Goal: Task Accomplishment & Management: Manage account settings

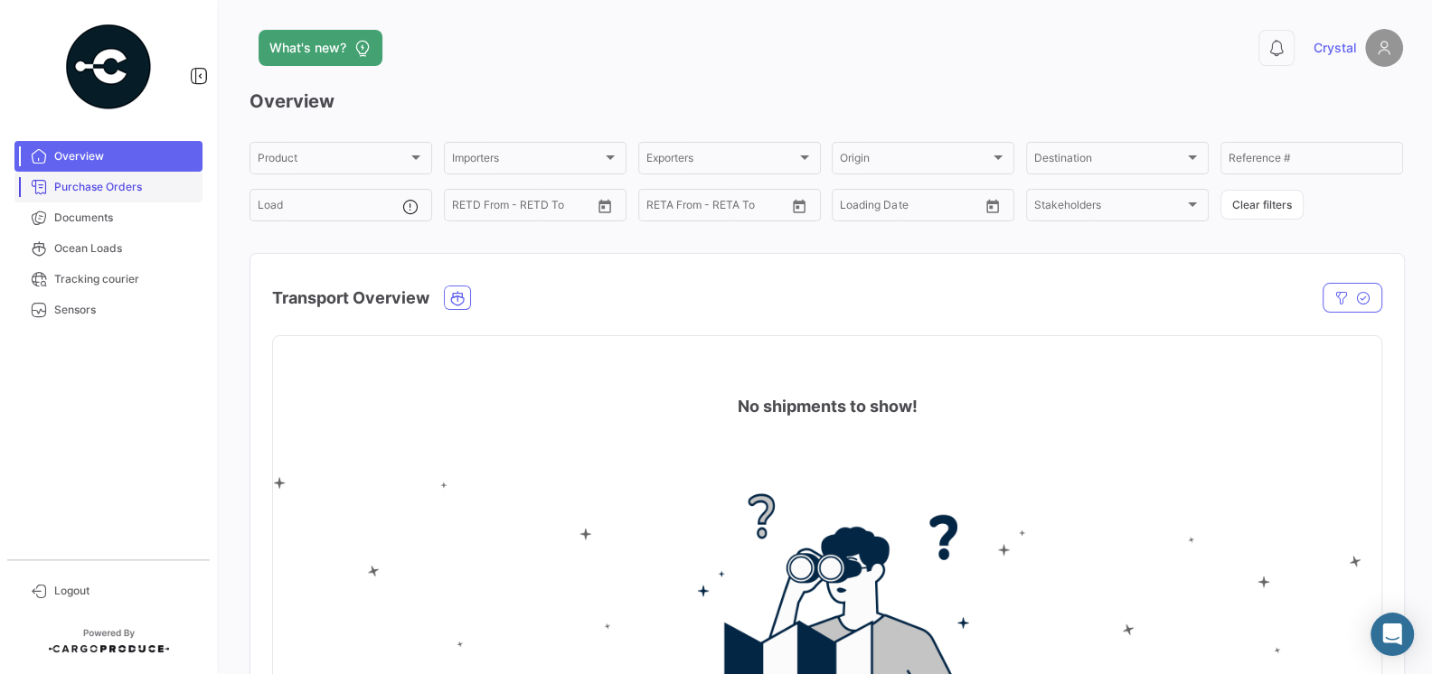
click at [84, 186] on span "Purchase Orders" at bounding box center [124, 187] width 141 height 16
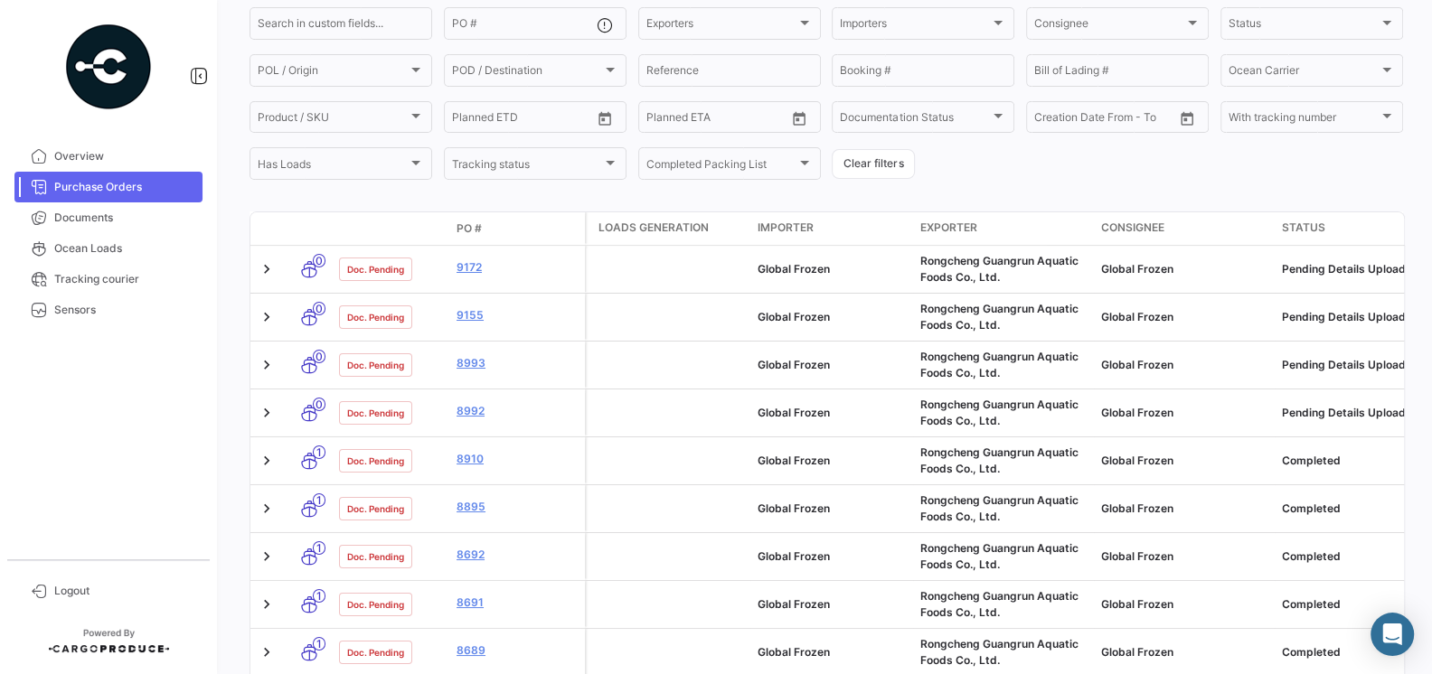
scroll to position [136, 0]
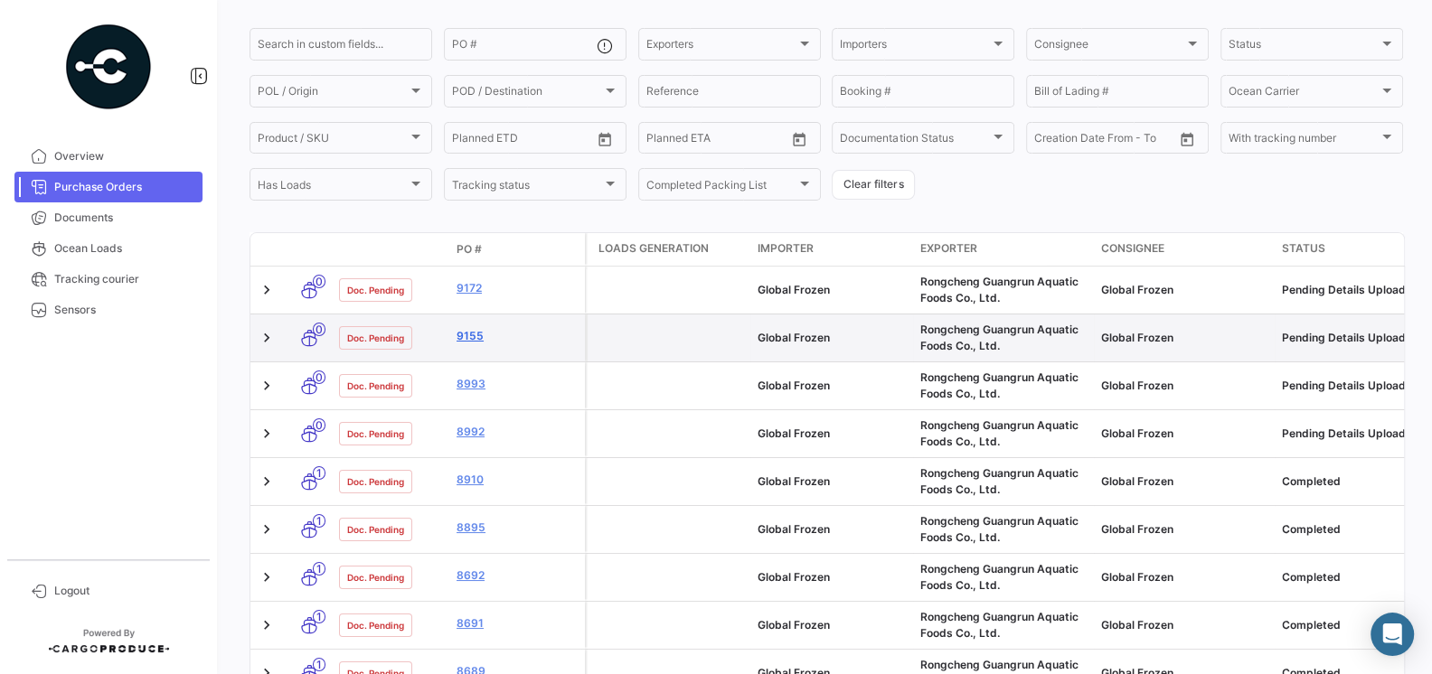
click at [473, 340] on link "9155" at bounding box center [516, 336] width 121 height 16
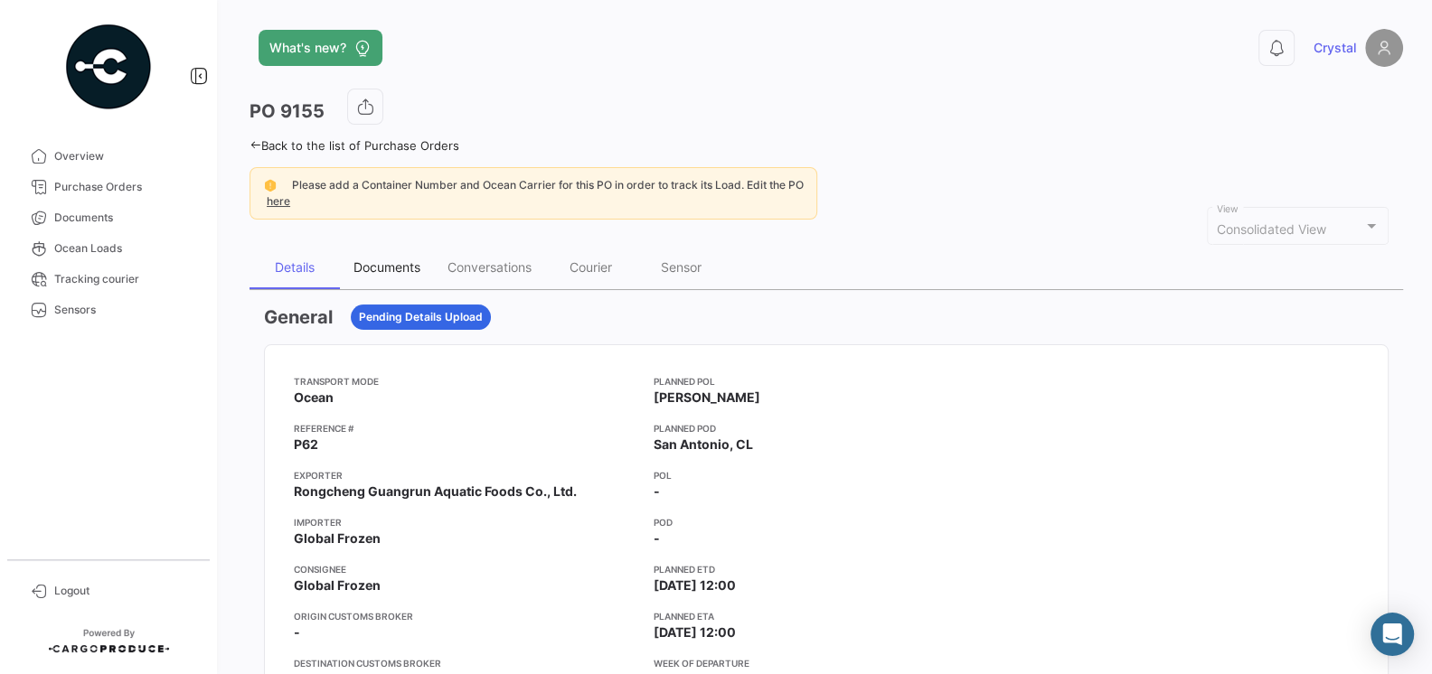
click at [395, 265] on div "Documents" at bounding box center [386, 266] width 67 height 15
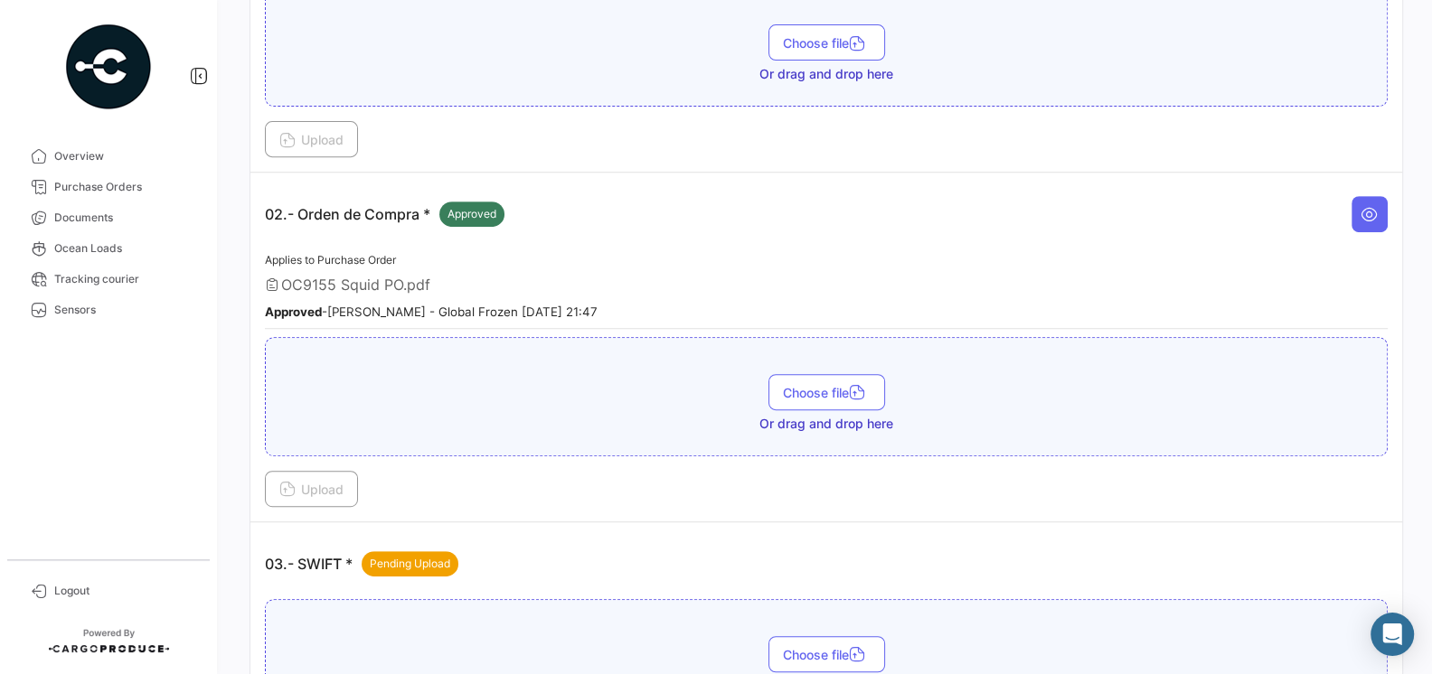
scroll to position [576, 0]
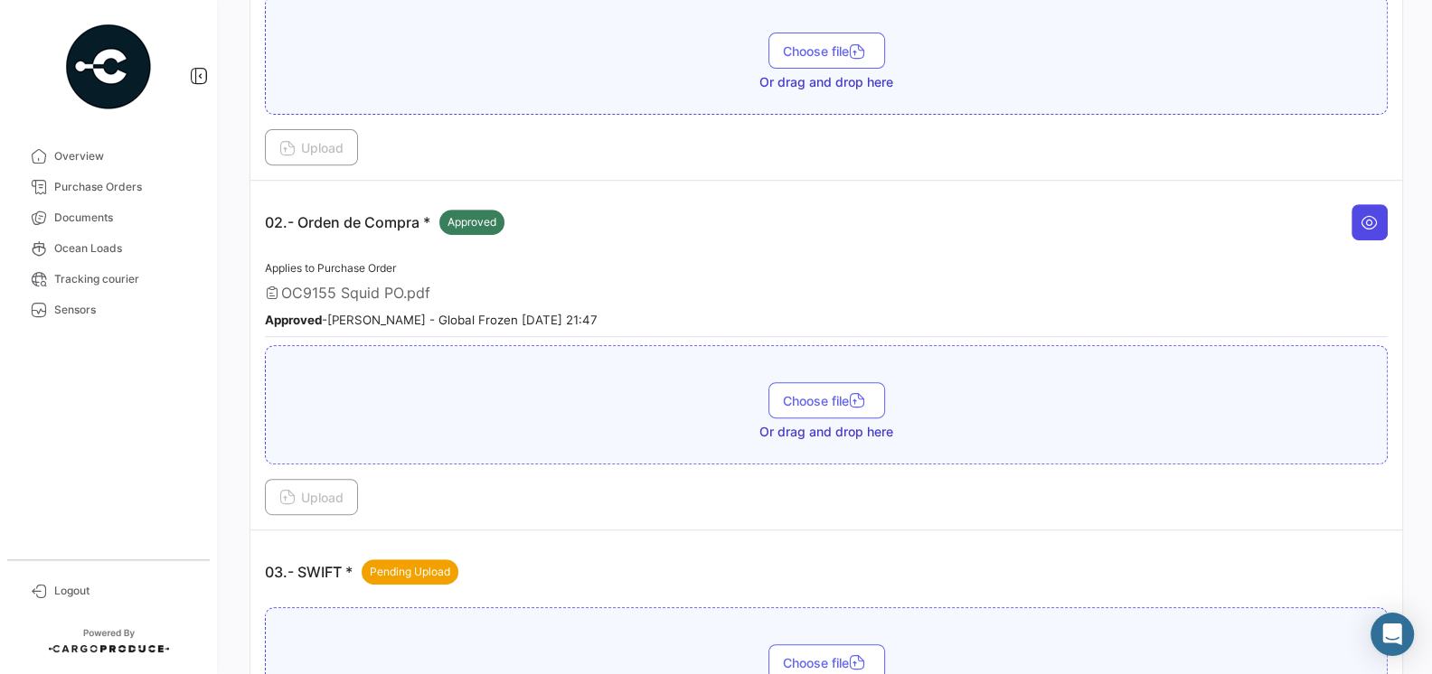
click at [1376, 213] on icon at bounding box center [1369, 222] width 18 height 18
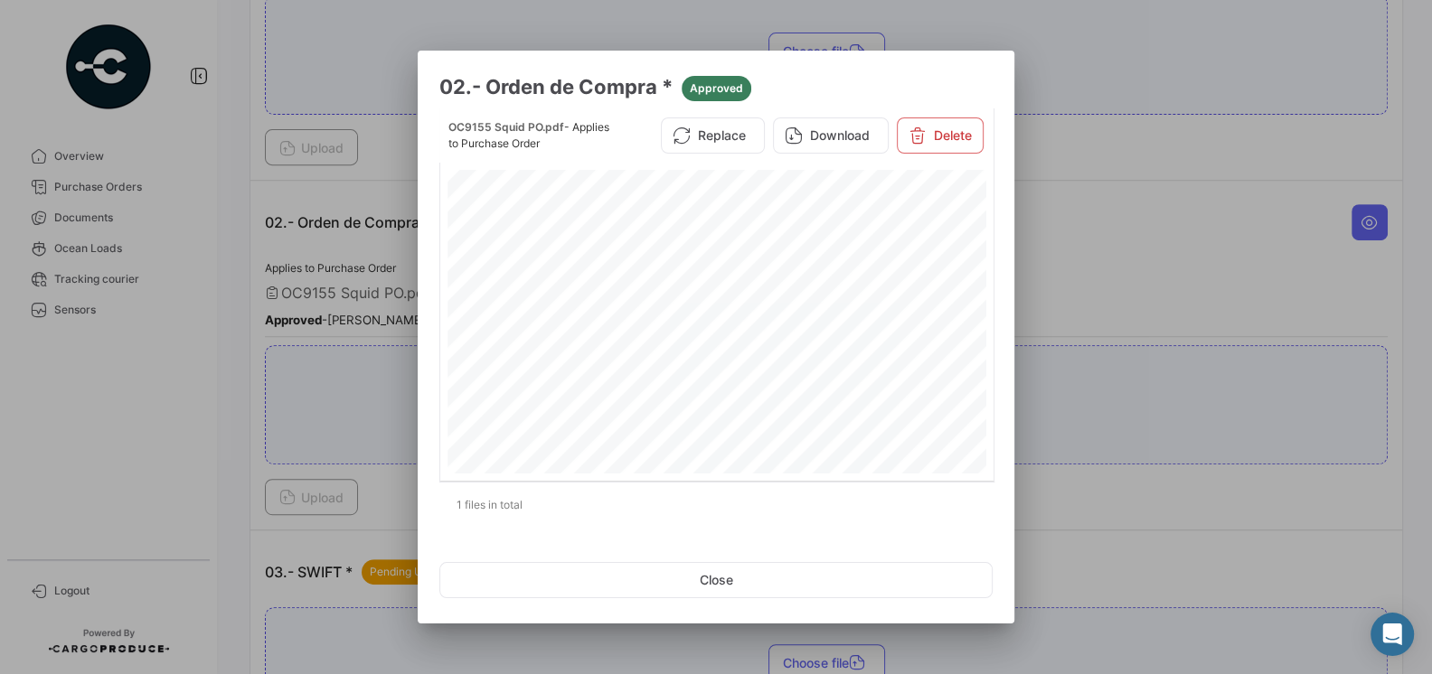
scroll to position [15, 0]
click at [1055, 265] on div at bounding box center [716, 337] width 1432 height 674
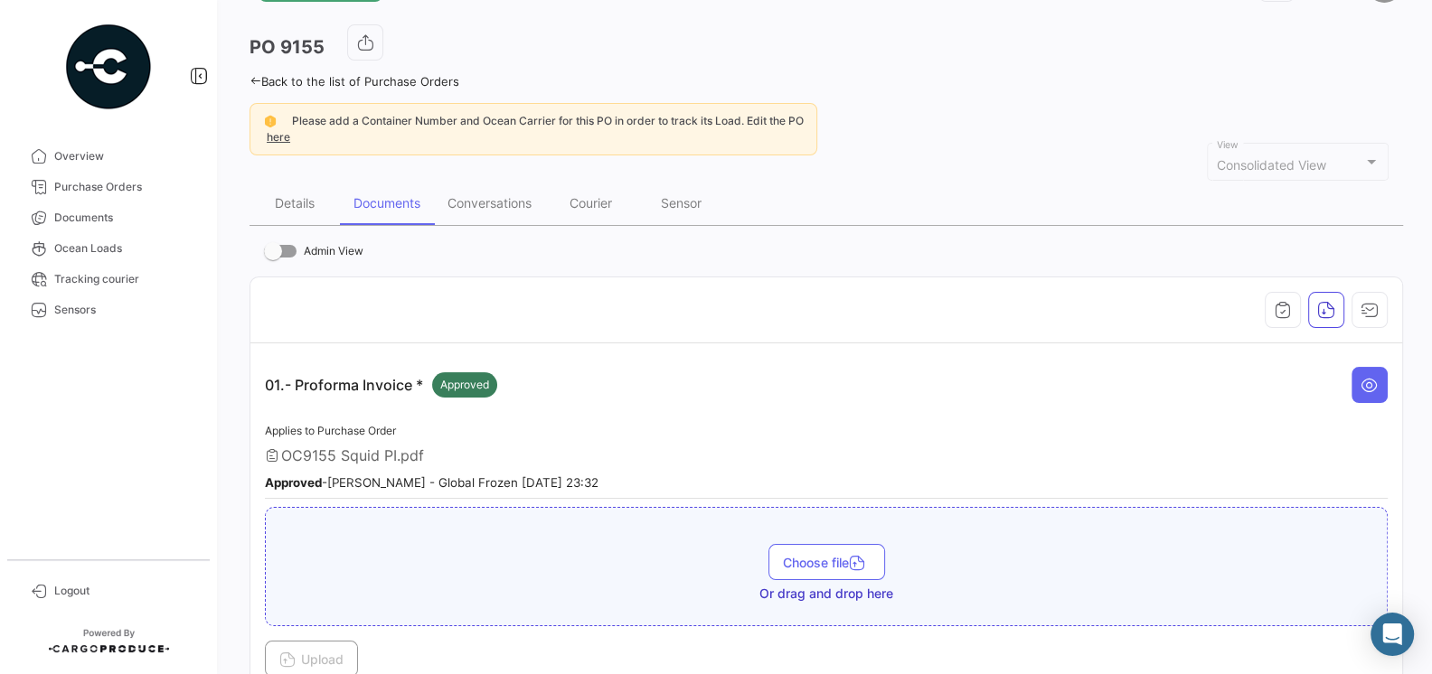
scroll to position [52, 0]
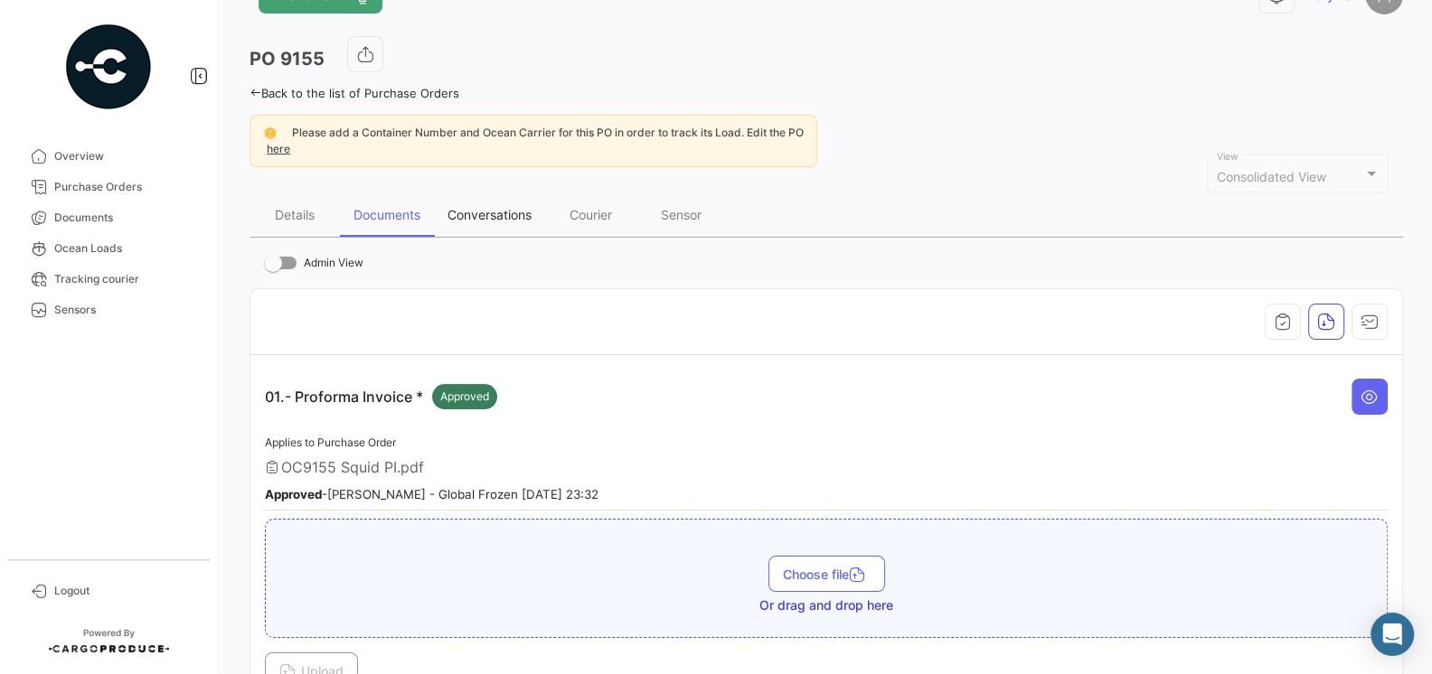
click at [499, 213] on div "Conversations" at bounding box center [489, 214] width 84 height 15
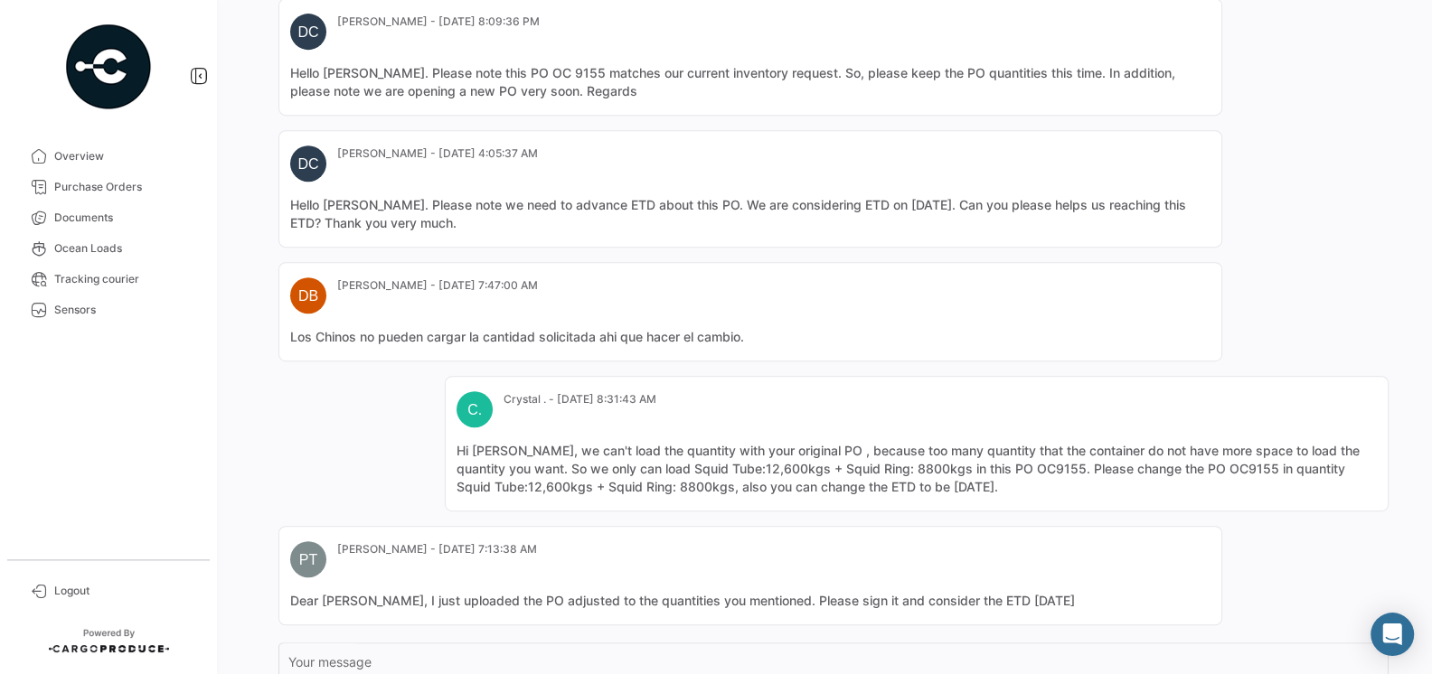
scroll to position [862, 0]
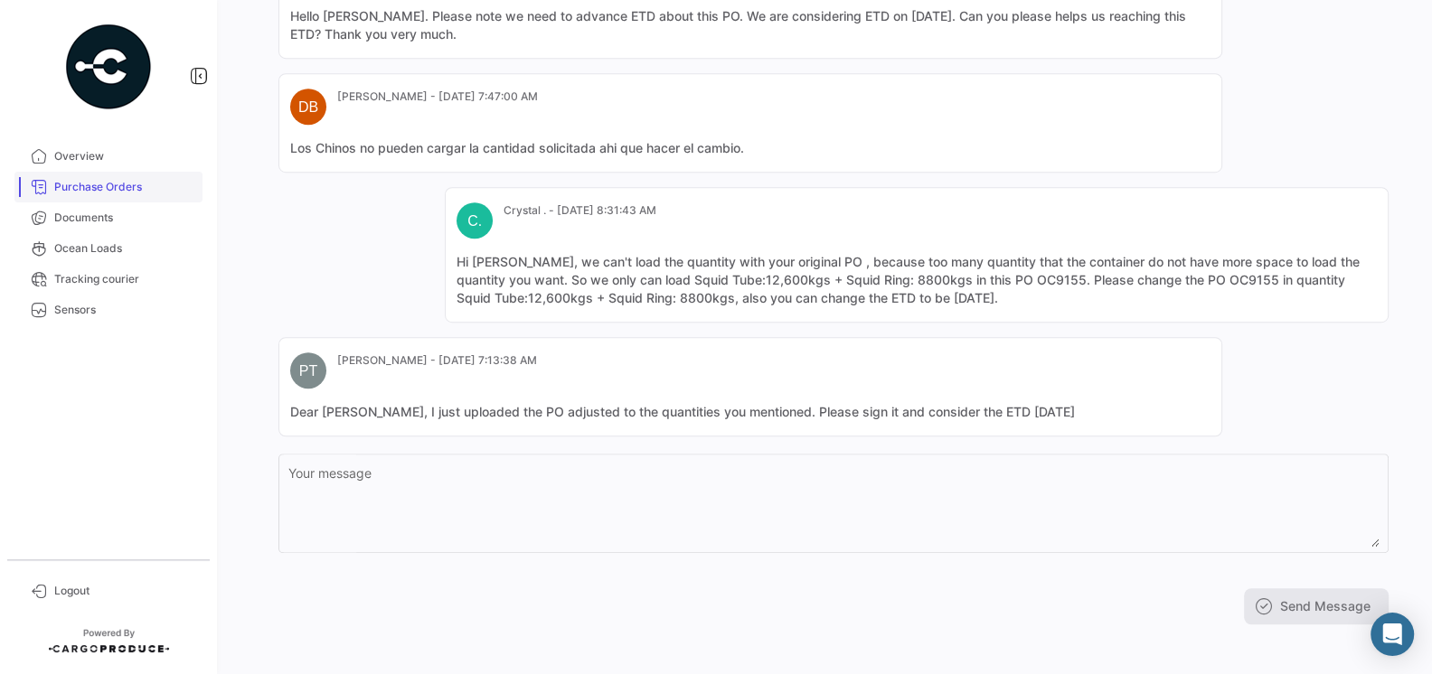
click at [94, 179] on span "Purchase Orders" at bounding box center [124, 187] width 141 height 16
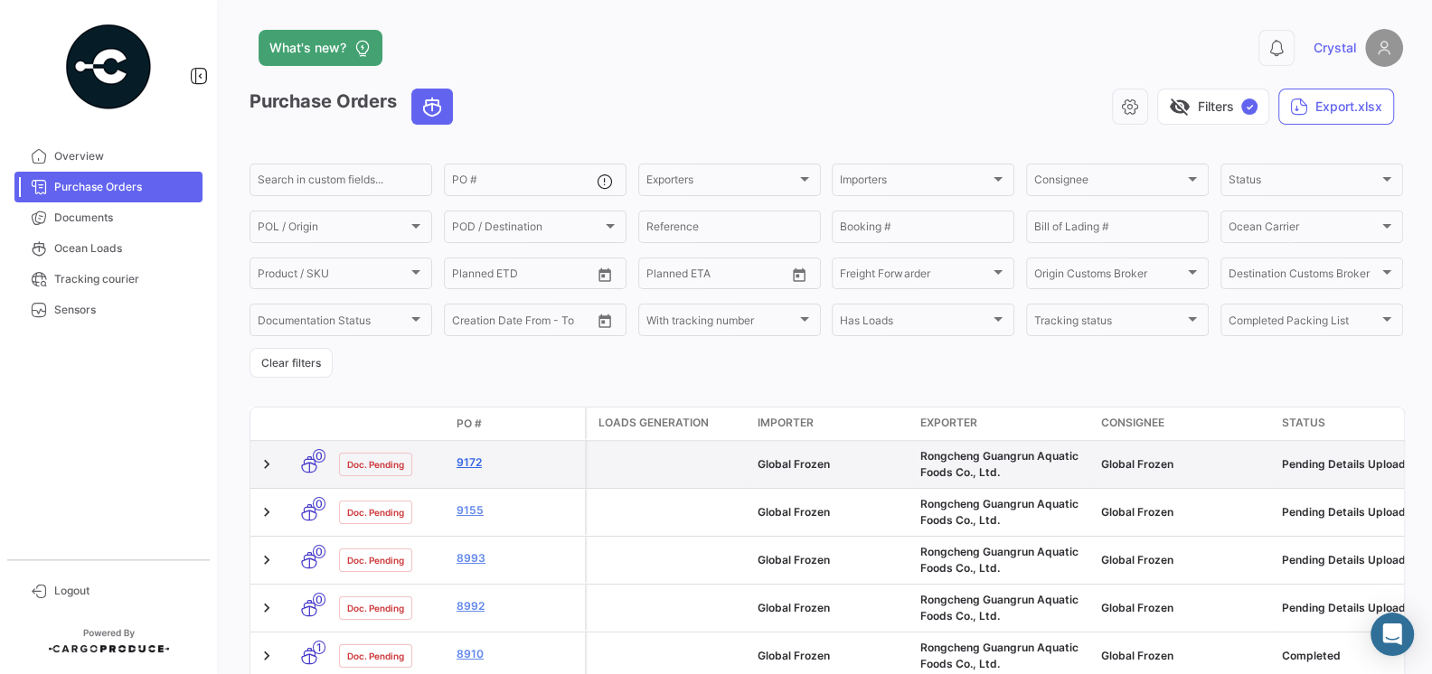
click at [472, 465] on link "9172" at bounding box center [516, 463] width 121 height 16
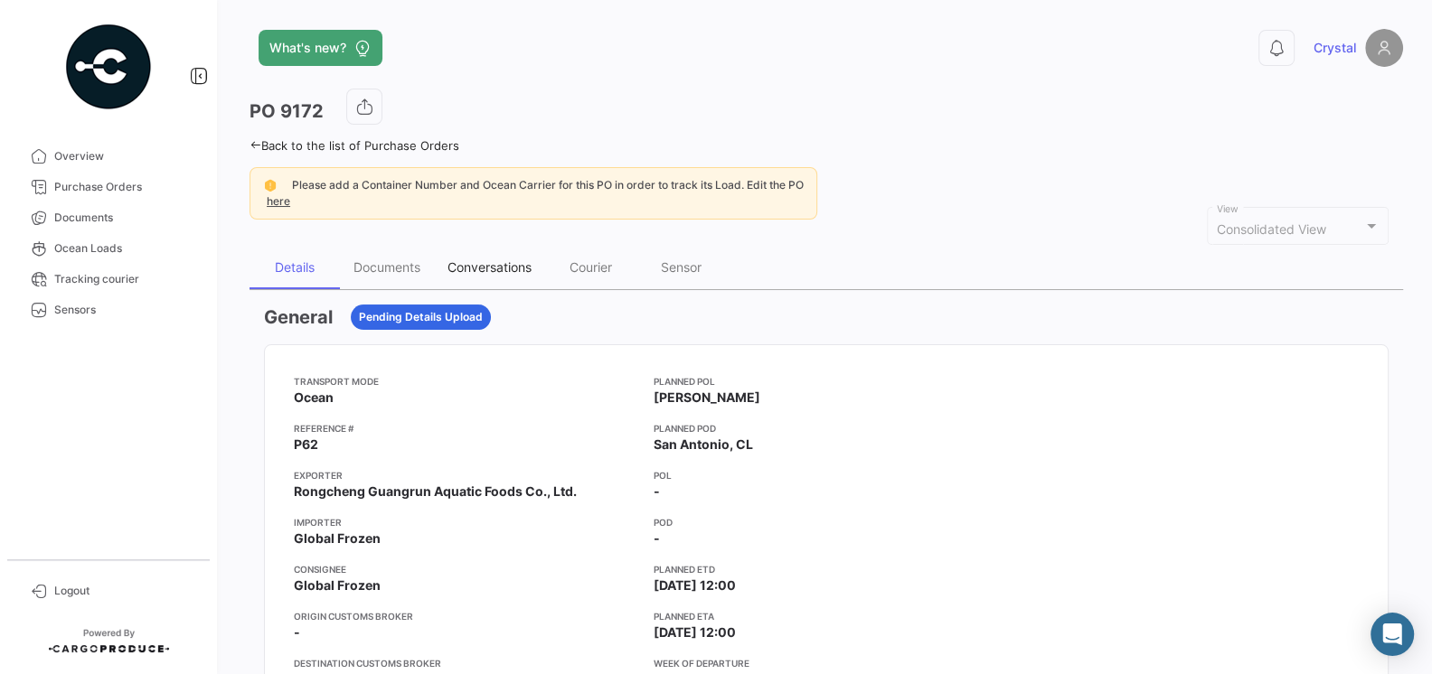
click at [469, 261] on div "Conversations" at bounding box center [489, 266] width 84 height 15
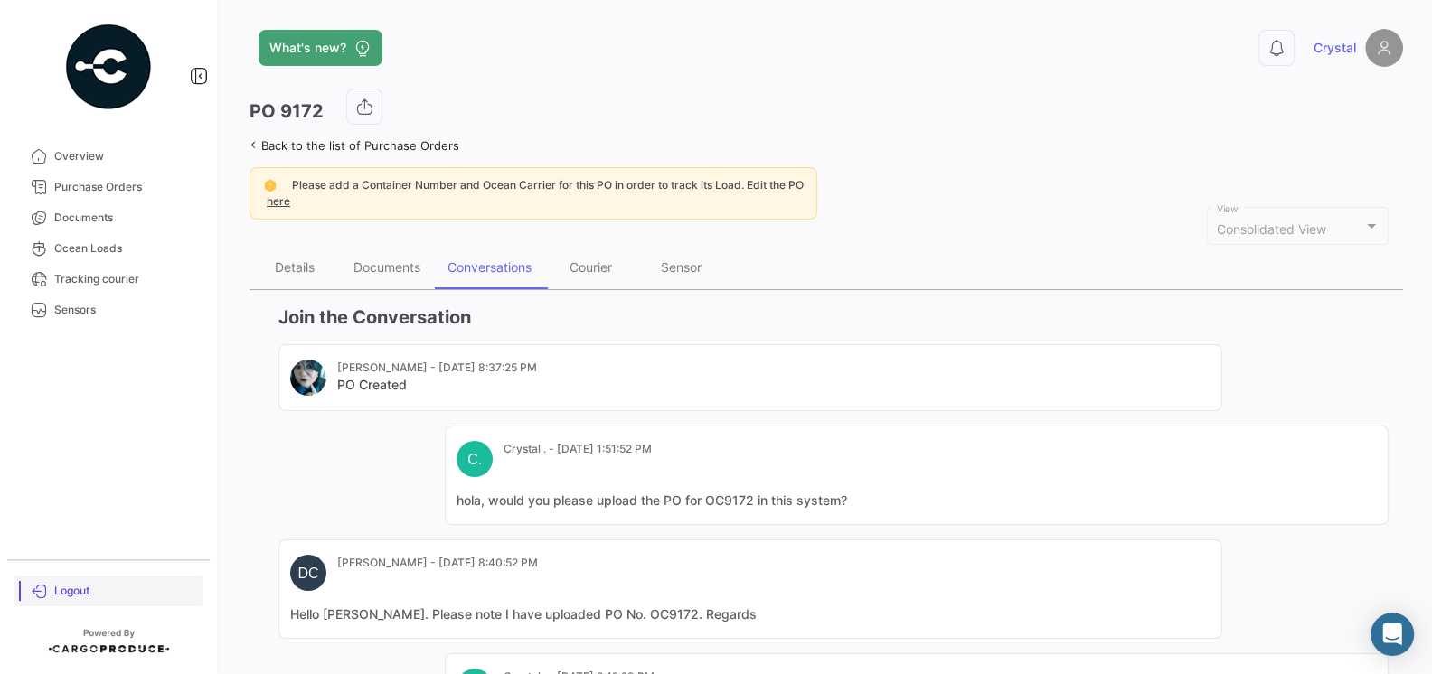
click at [65, 589] on span "Logout" at bounding box center [124, 591] width 141 height 16
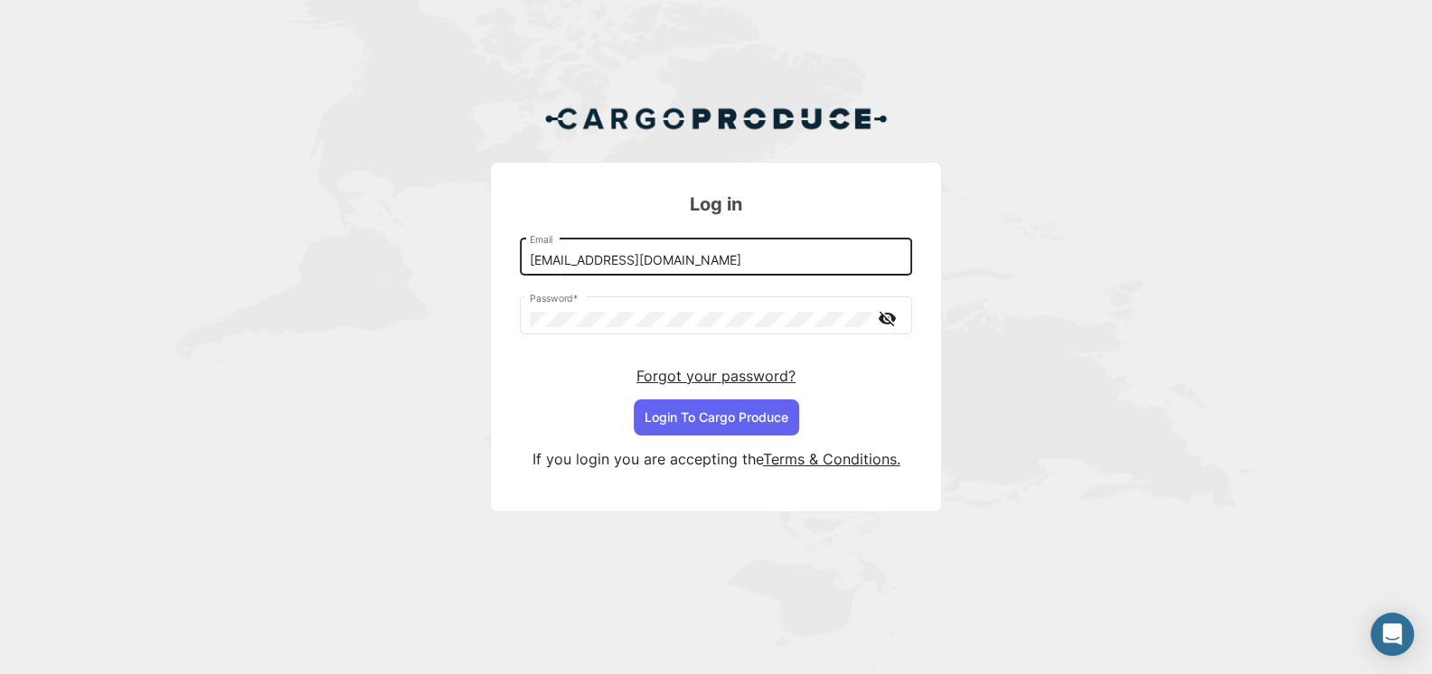
click at [672, 262] on input "[EMAIL_ADDRESS][DOMAIN_NAME]" at bounding box center [716, 260] width 373 height 15
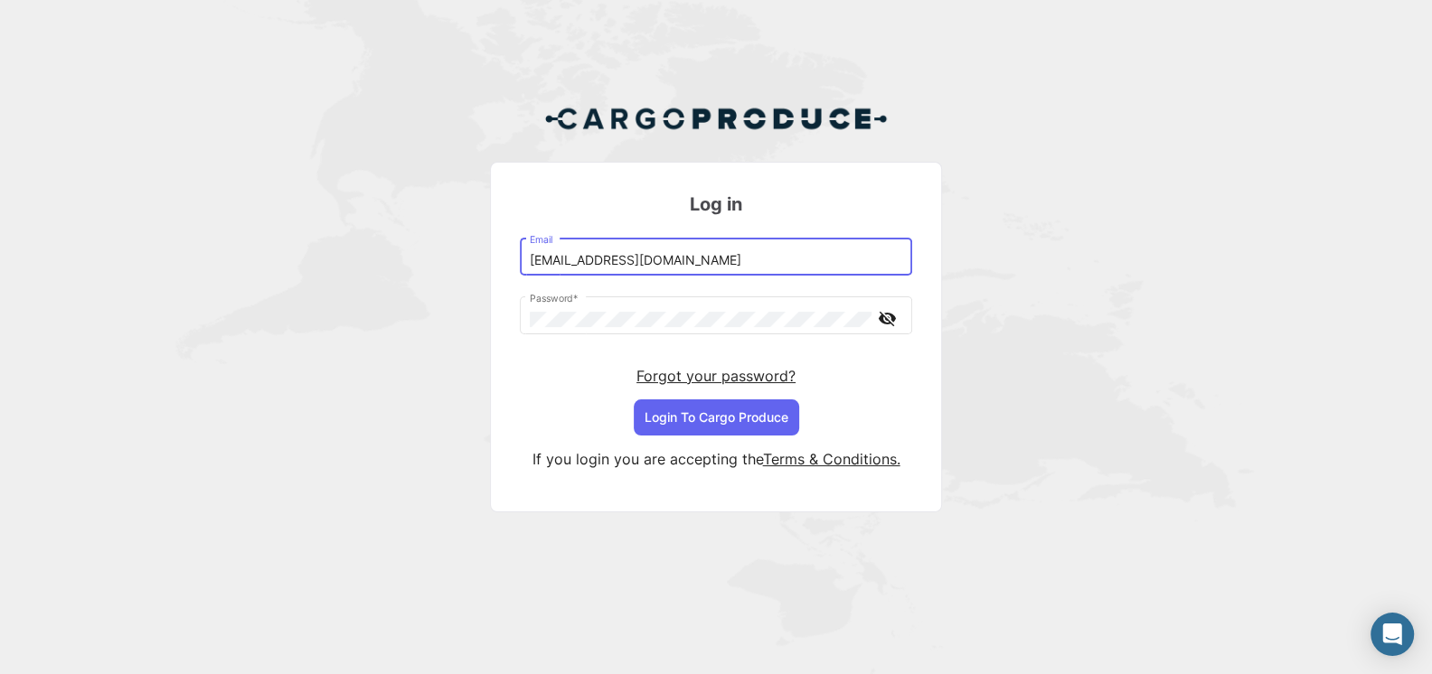
type input "[EMAIL_ADDRESS][DOMAIN_NAME]"
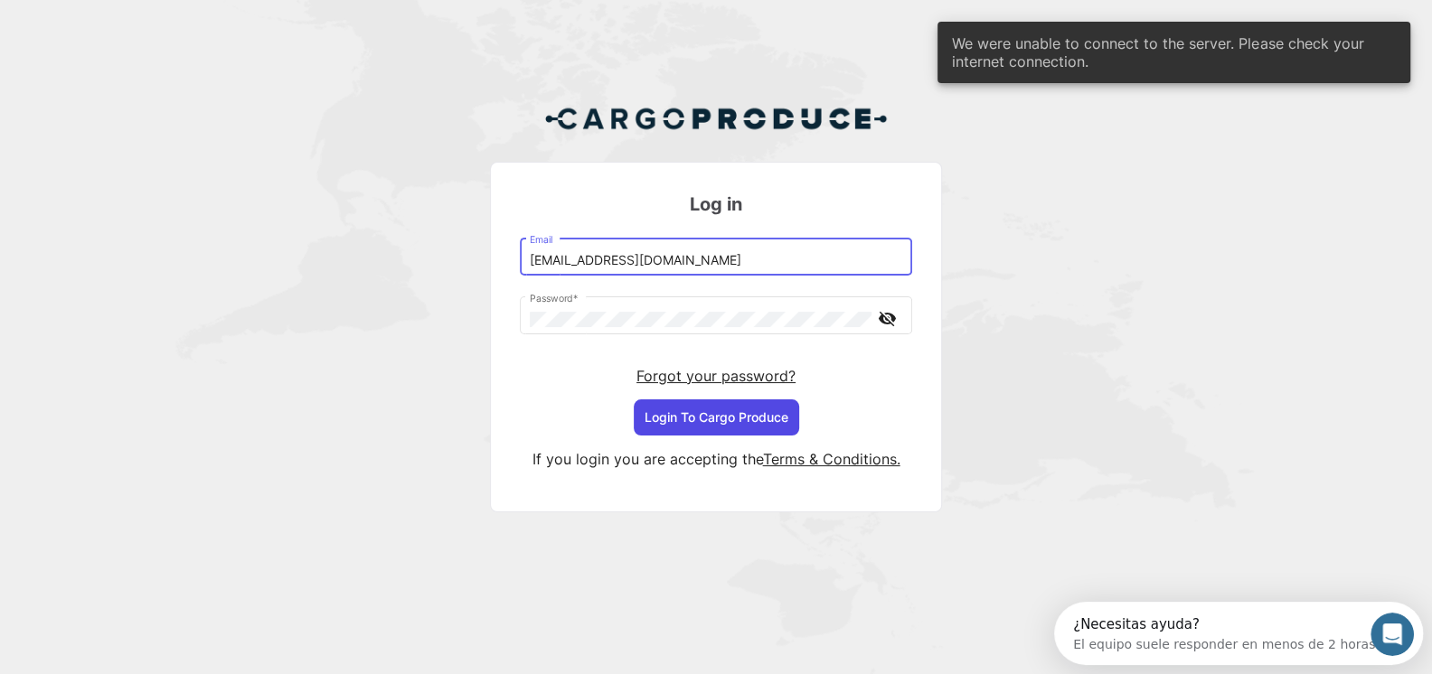
click at [729, 411] on button "Login To Cargo Produce" at bounding box center [716, 418] width 165 height 36
